Goal: Task Accomplishment & Management: Use online tool/utility

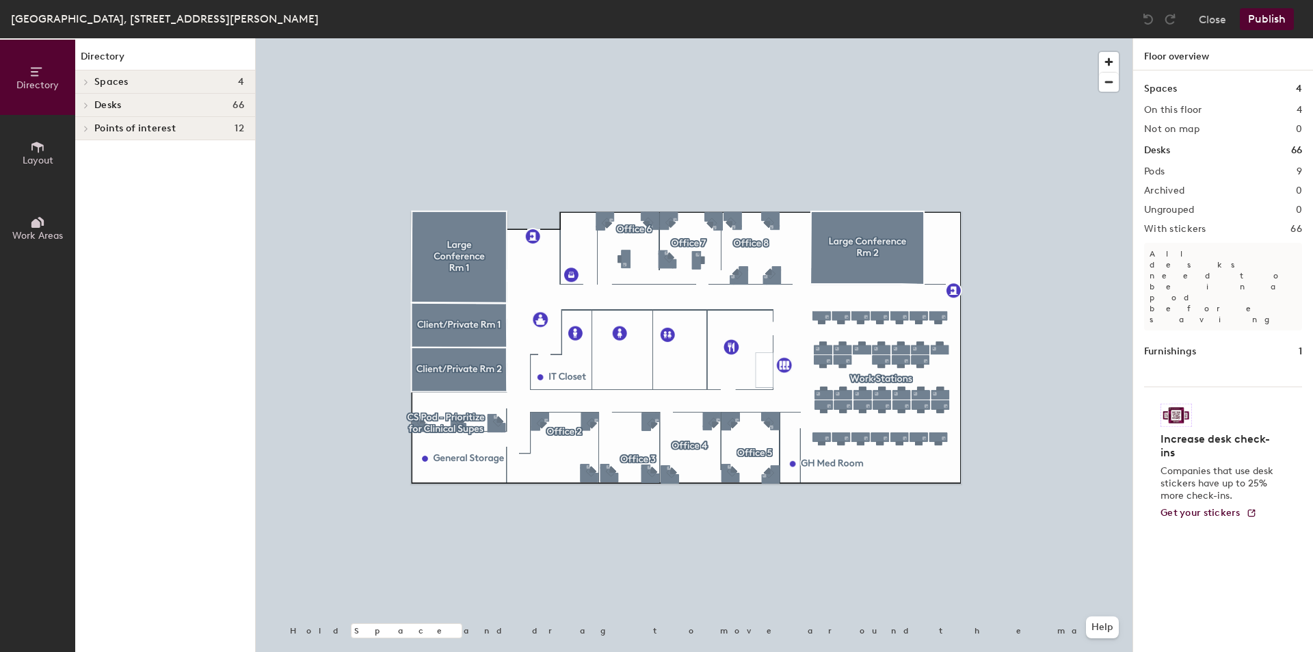
click at [642, 38] on div at bounding box center [694, 38] width 877 height 0
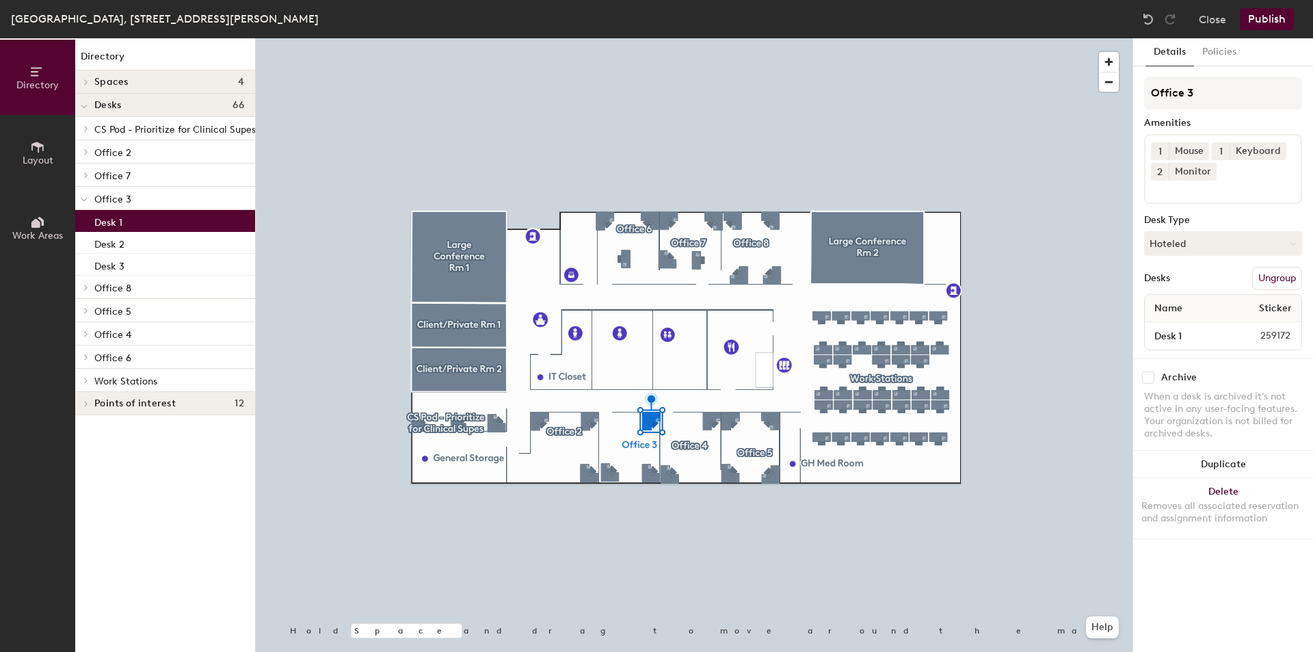
click at [719, 38] on div at bounding box center [694, 38] width 877 height 0
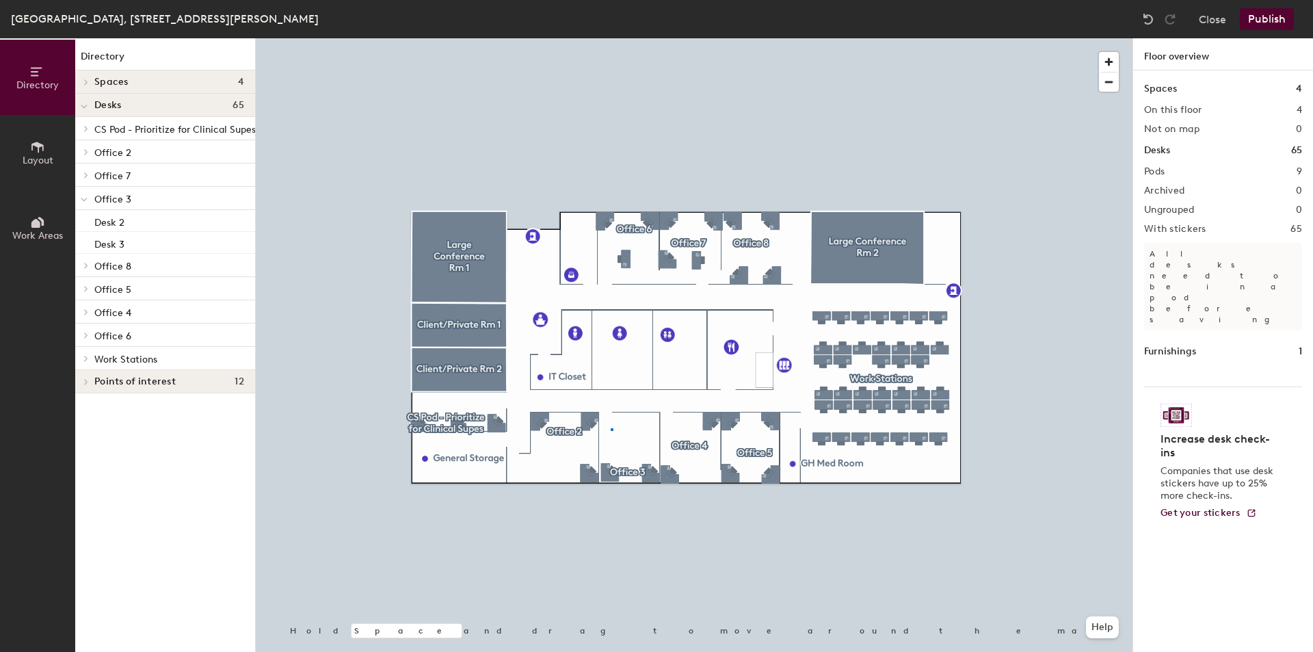
click at [611, 38] on div at bounding box center [694, 38] width 877 height 0
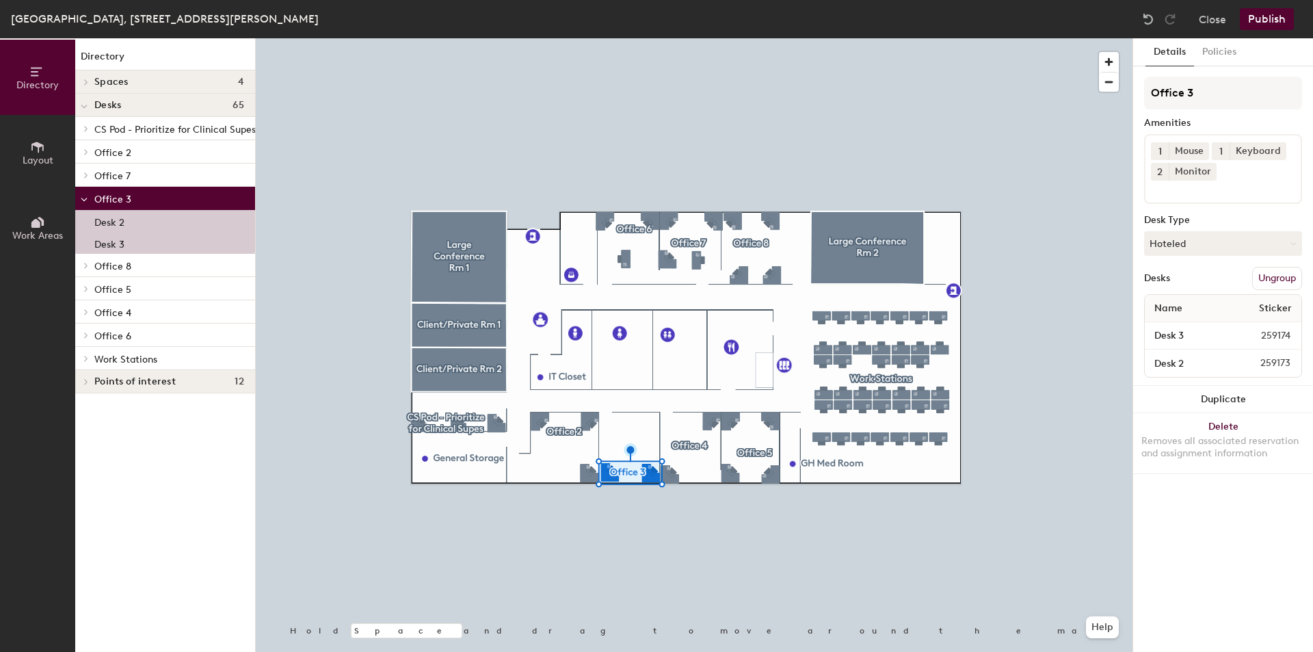
click at [1262, 14] on button "Publish" at bounding box center [1267, 19] width 54 height 22
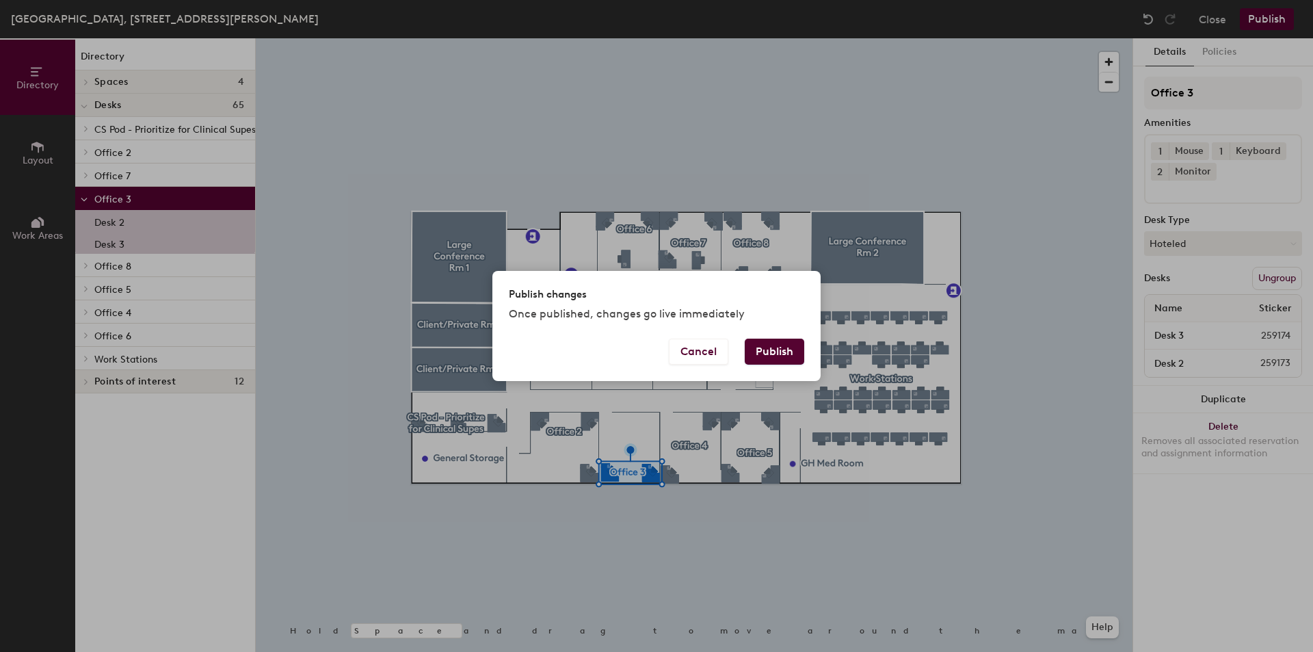
click at [794, 343] on button "Publish" at bounding box center [774, 351] width 59 height 26
